Goal: Task Accomplishment & Management: Use online tool/utility

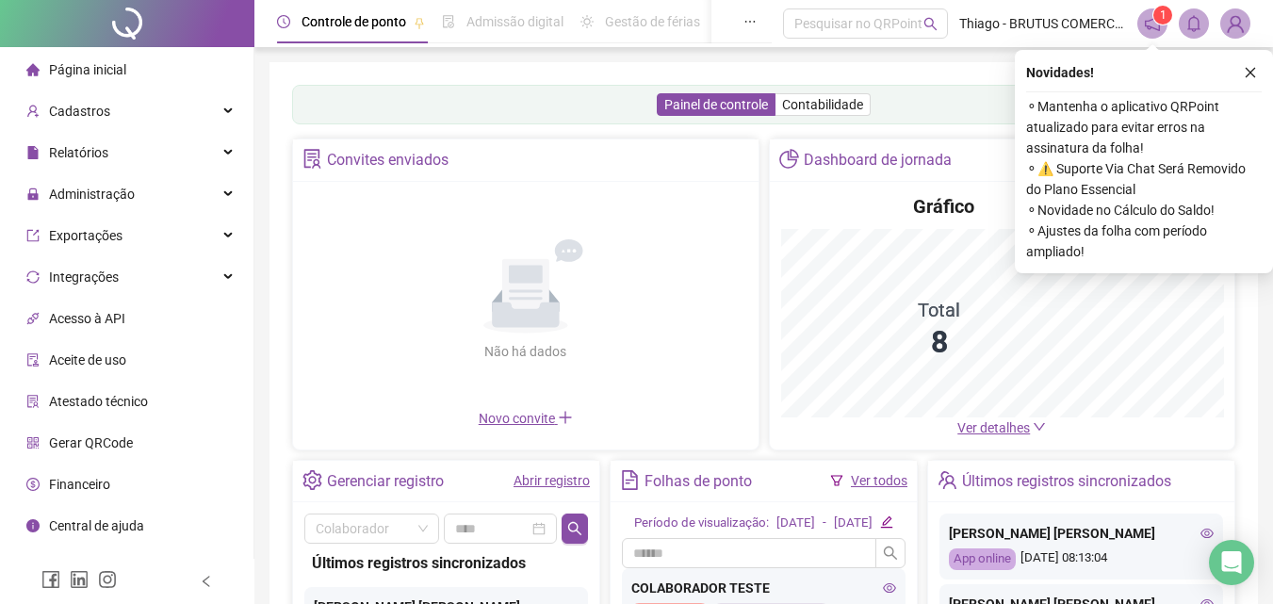
click at [127, 437] on span "Gerar QRCode" at bounding box center [91, 442] width 84 height 15
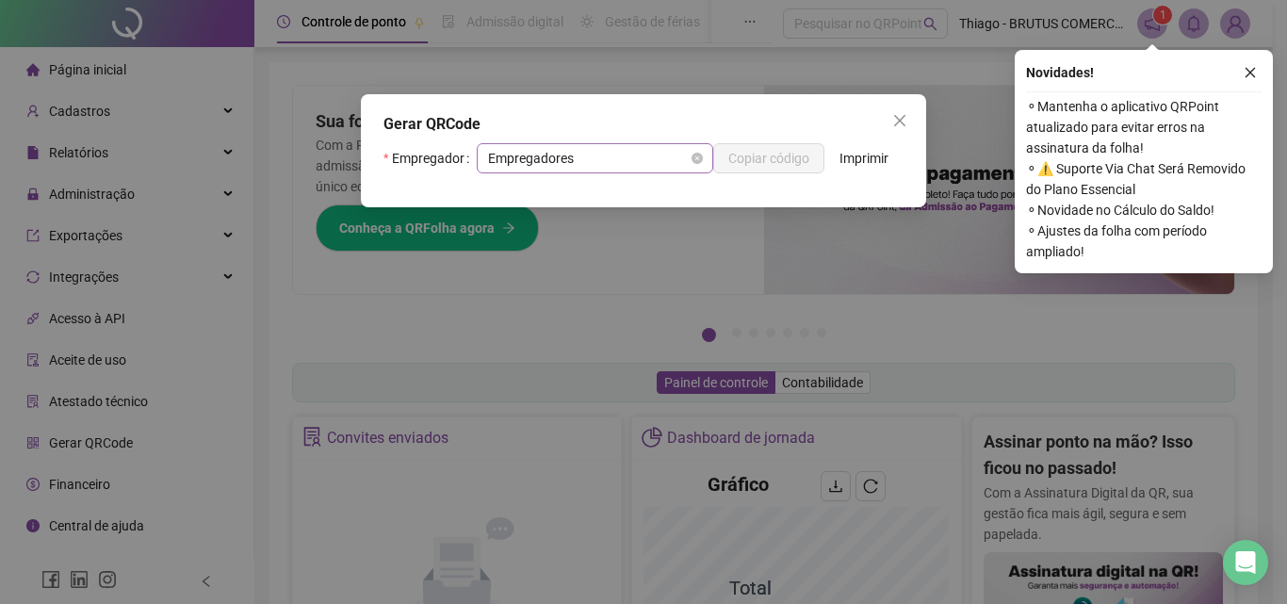
click at [646, 164] on span "Empregadores" at bounding box center [595, 158] width 214 height 28
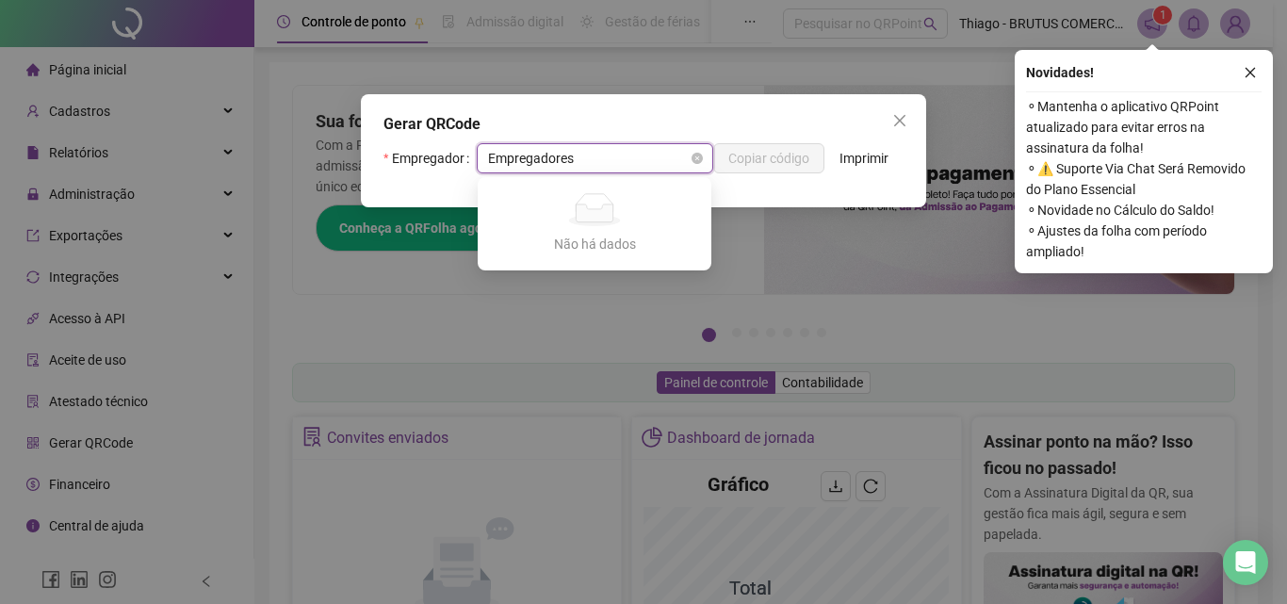
click at [646, 164] on span "Empregadores" at bounding box center [595, 158] width 214 height 28
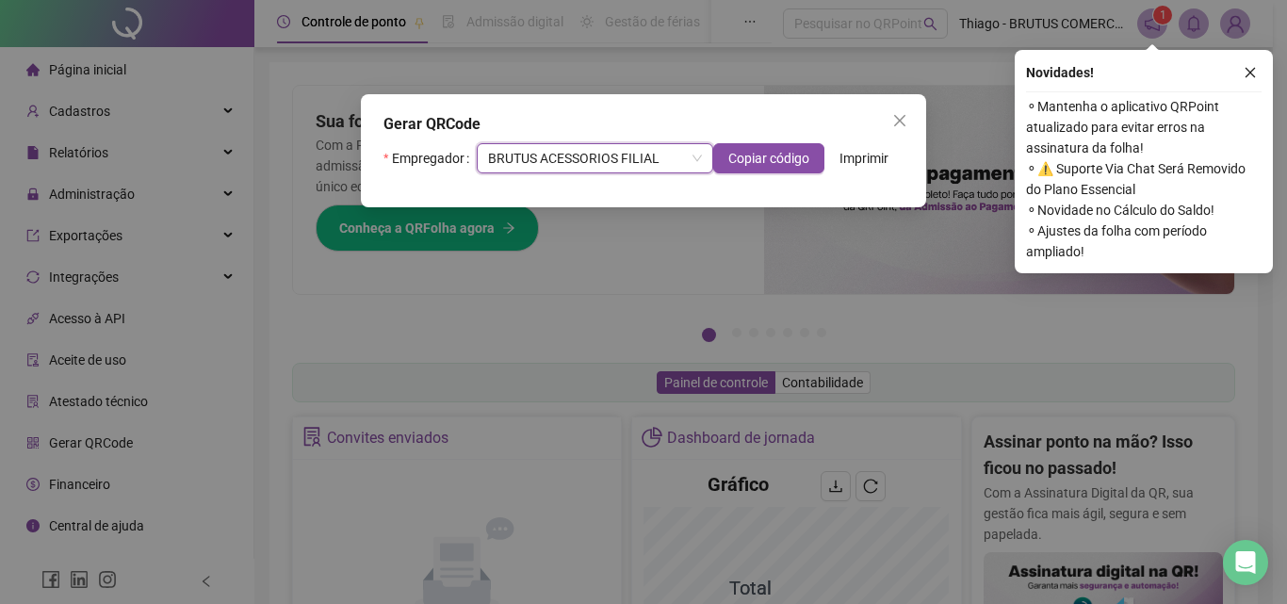
click at [859, 161] on span "Imprimir" at bounding box center [864, 158] width 49 height 21
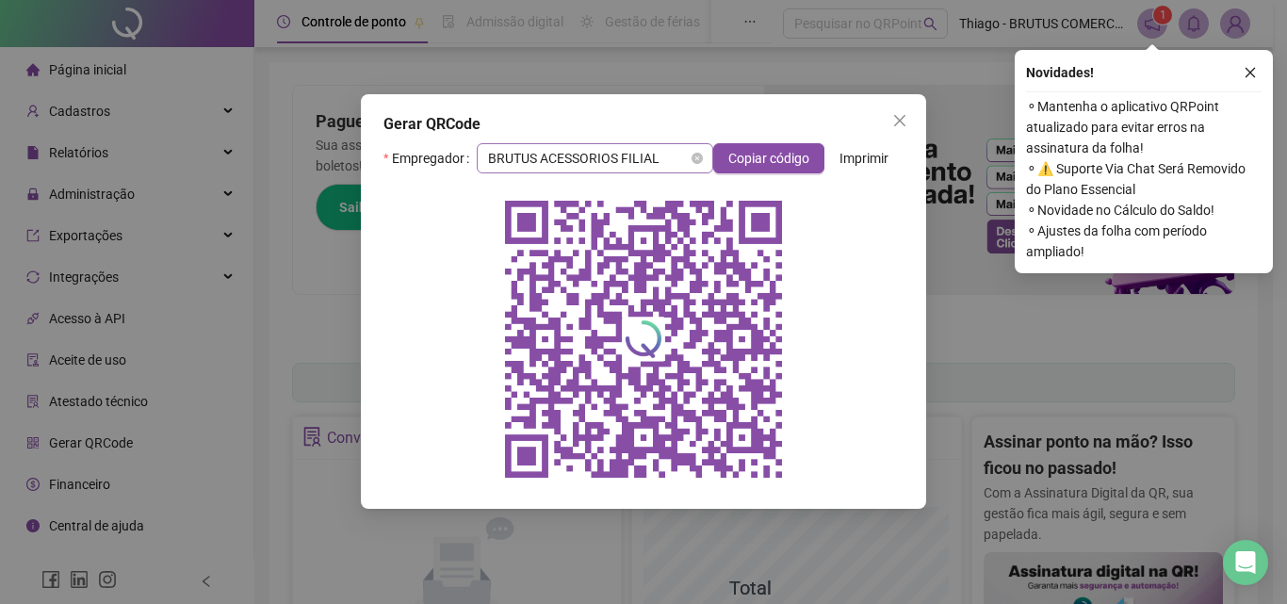
click at [675, 159] on span "BRUTUS ACESSORIOS FILIAL" at bounding box center [595, 158] width 214 height 28
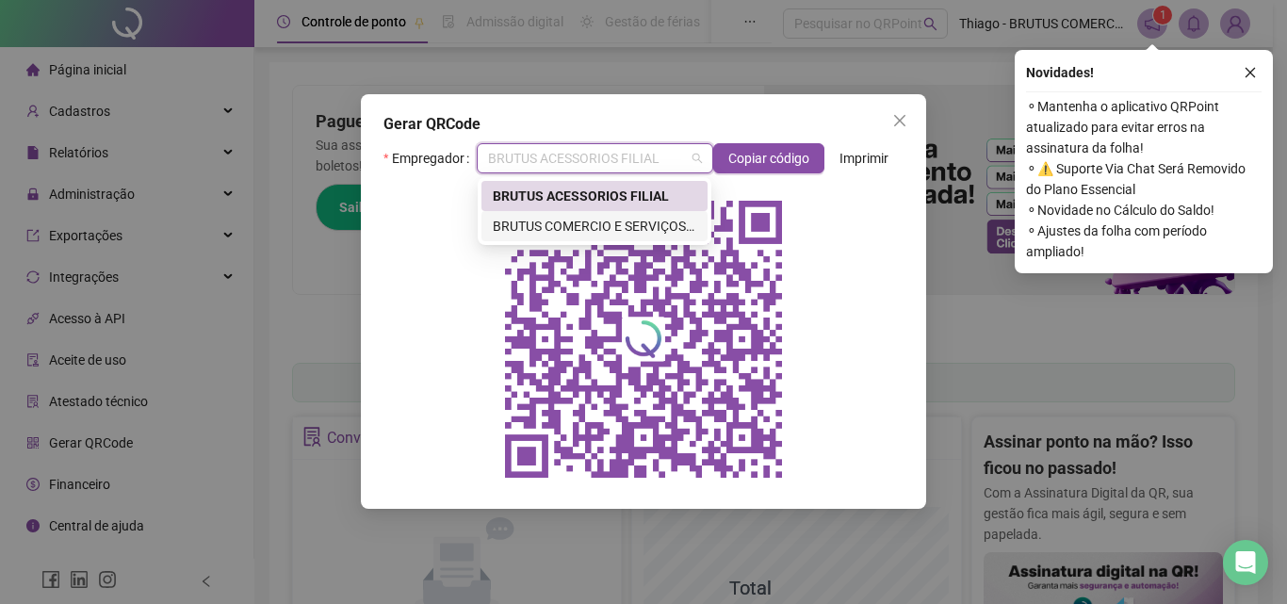
click at [645, 219] on div "BRUTUS COMERCIO E SERVIÇOS AUTOMOTIVOS" at bounding box center [595, 226] width 204 height 21
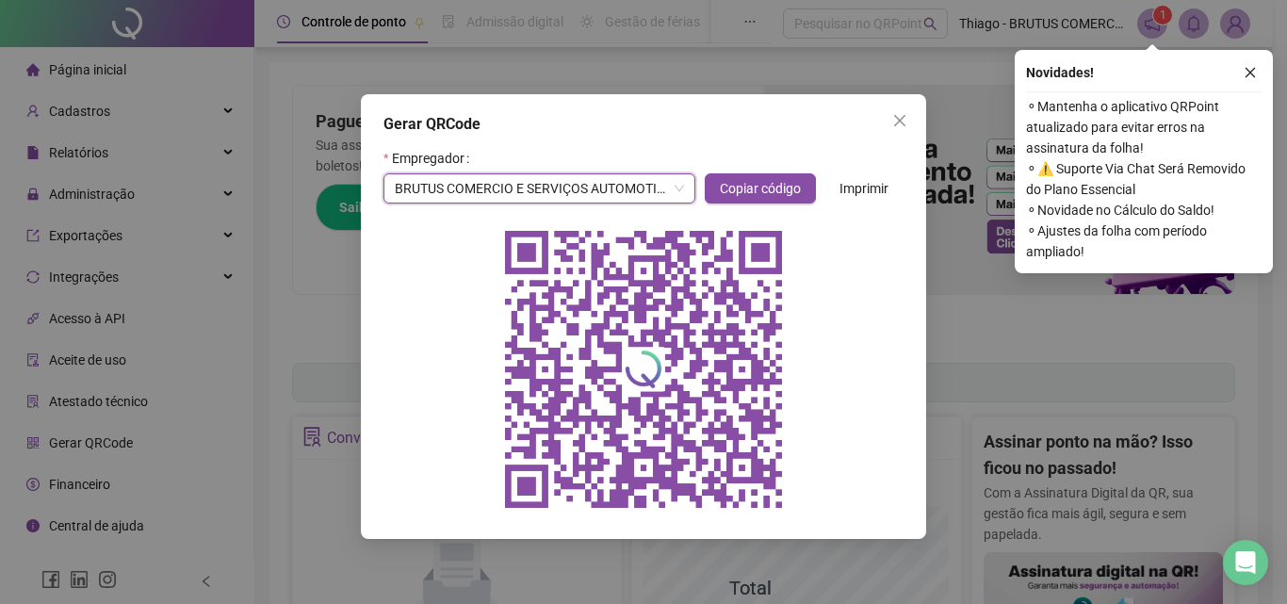
click at [874, 189] on span "Imprimir" at bounding box center [864, 188] width 49 height 21
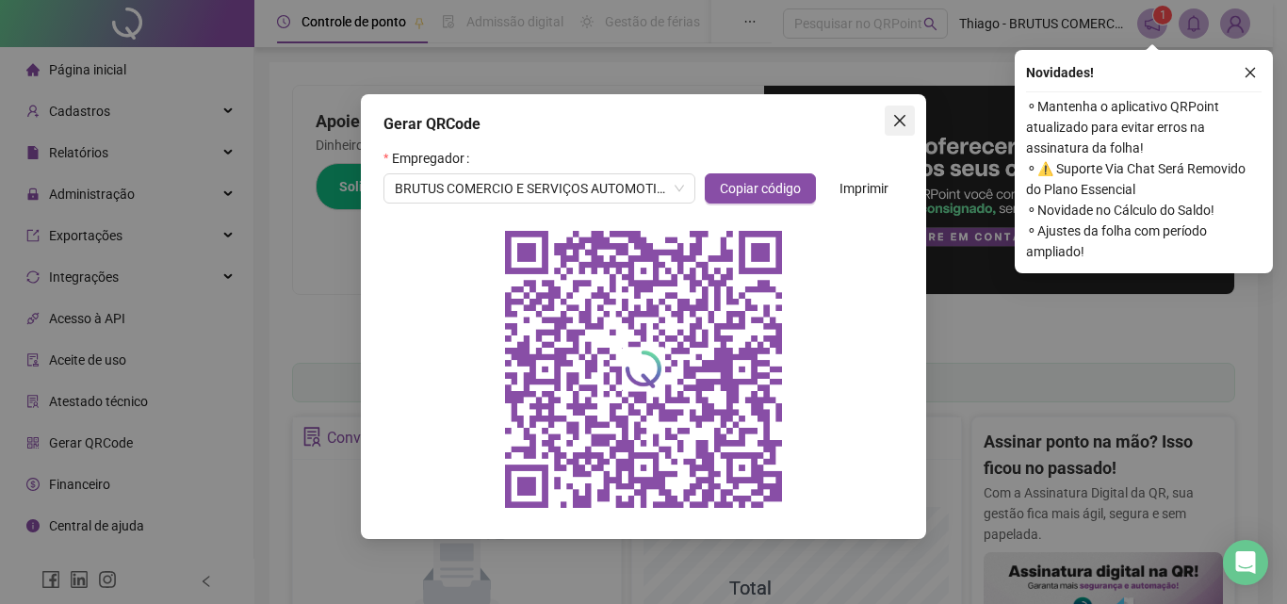
click at [904, 124] on icon "close" at bounding box center [899, 120] width 11 height 11
